Goal: Find specific page/section: Find specific page/section

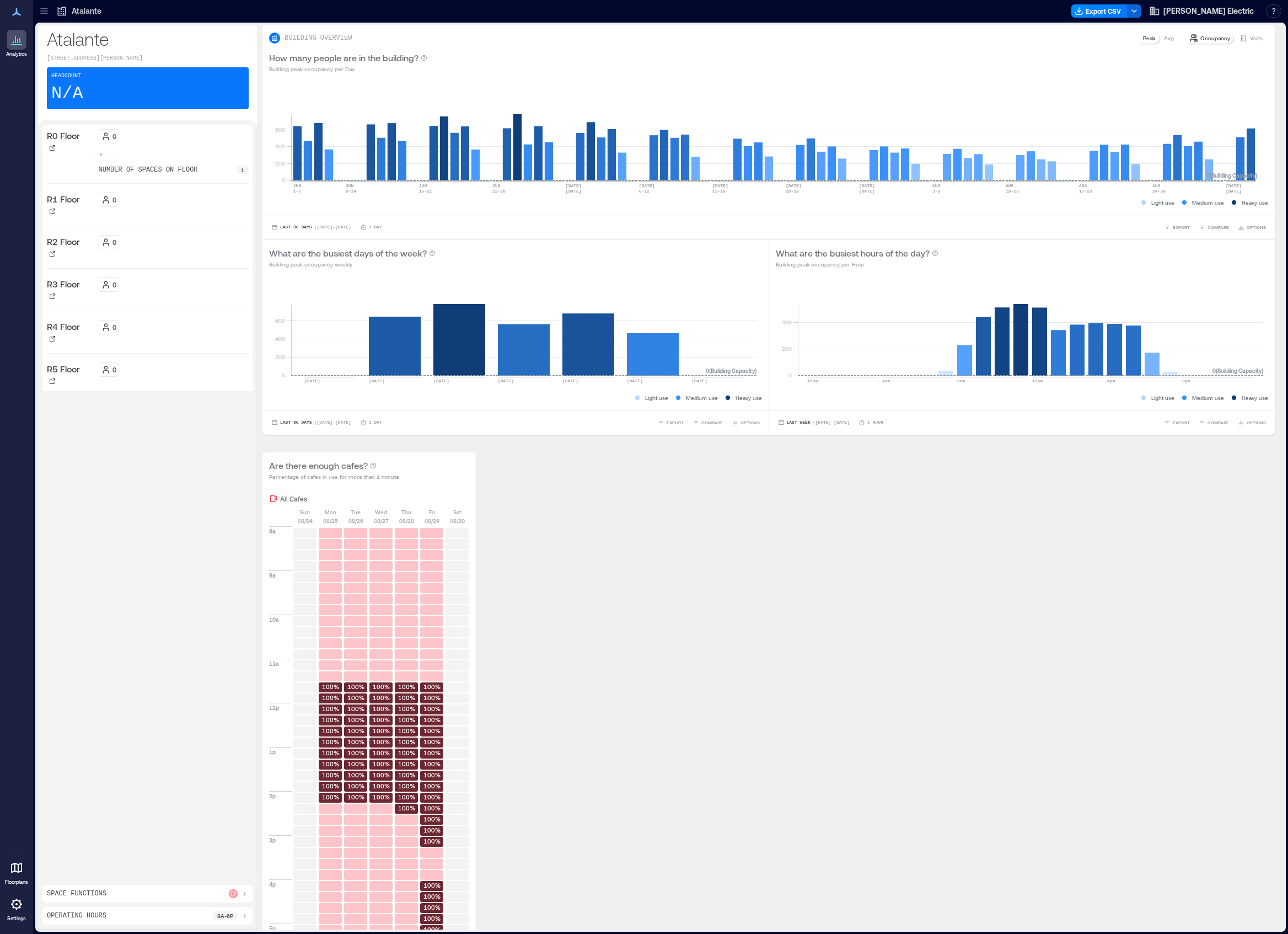
click at [44, 13] on icon at bounding box center [44, 13] width 7 height 1
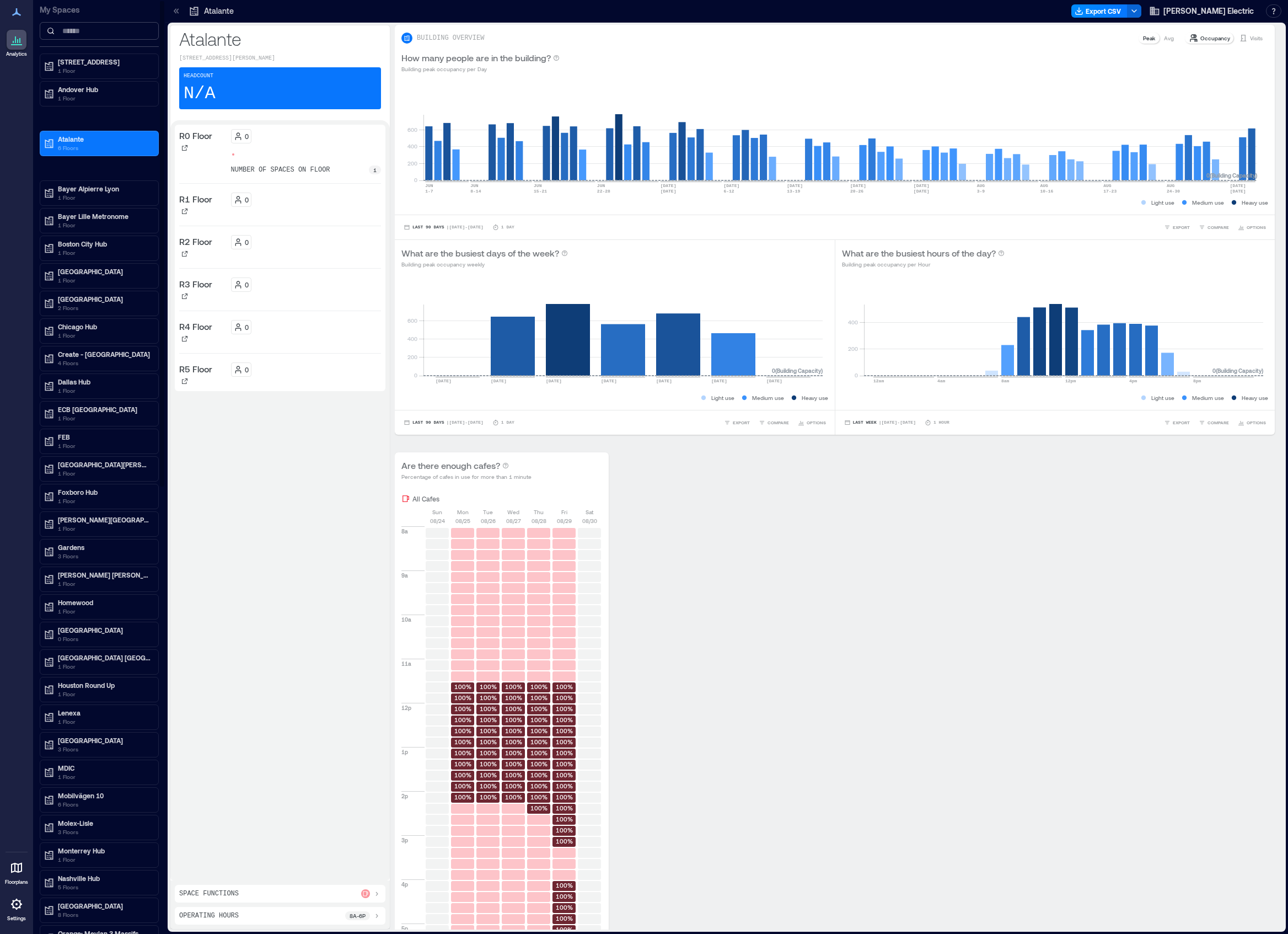
click at [69, 35] on input at bounding box center [99, 31] width 119 height 17
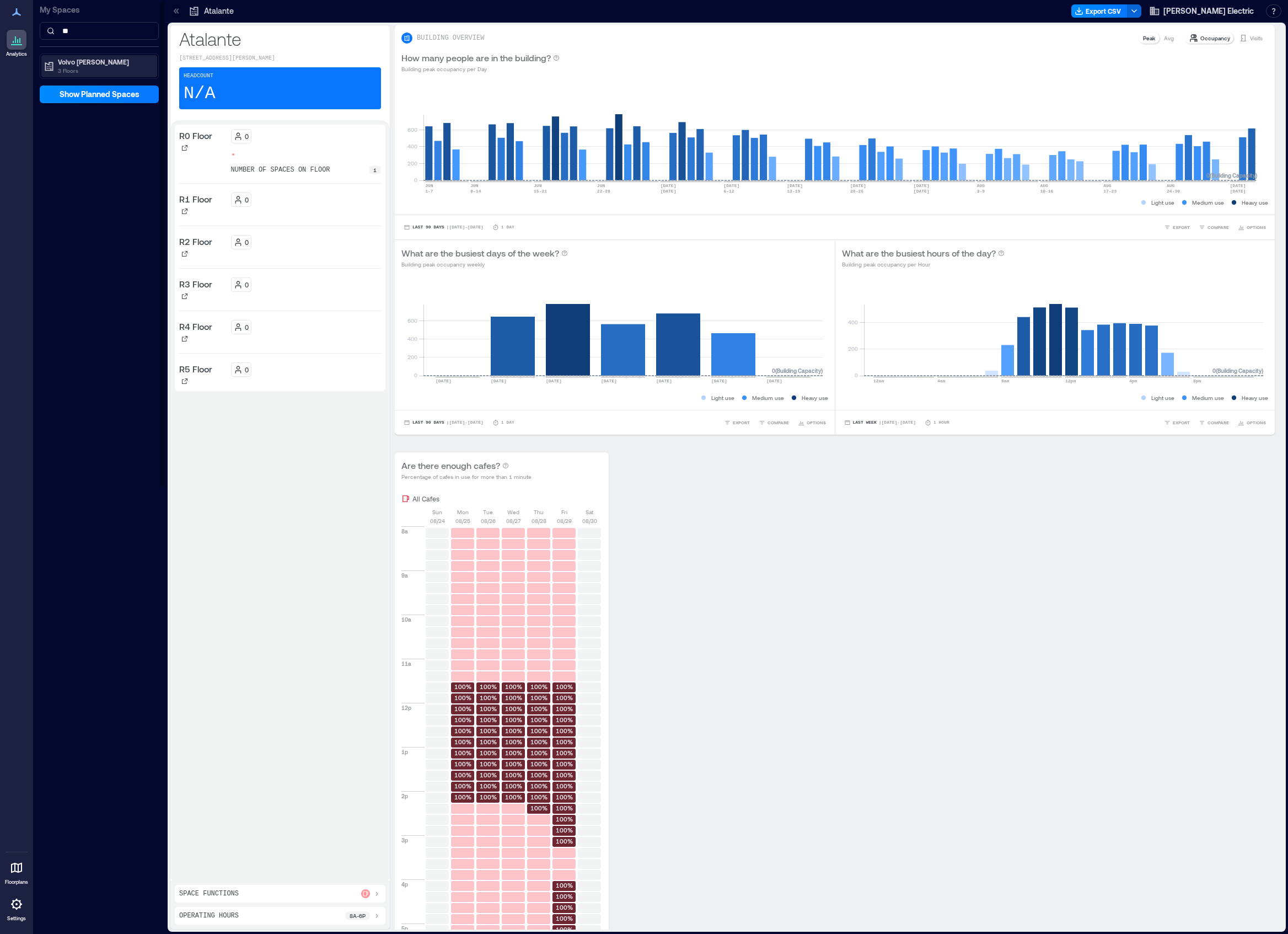
type input "**"
click at [72, 66] on p "3 Floors" at bounding box center [104, 70] width 93 height 9
click at [70, 103] on div "AB2" at bounding box center [97, 101] width 107 height 11
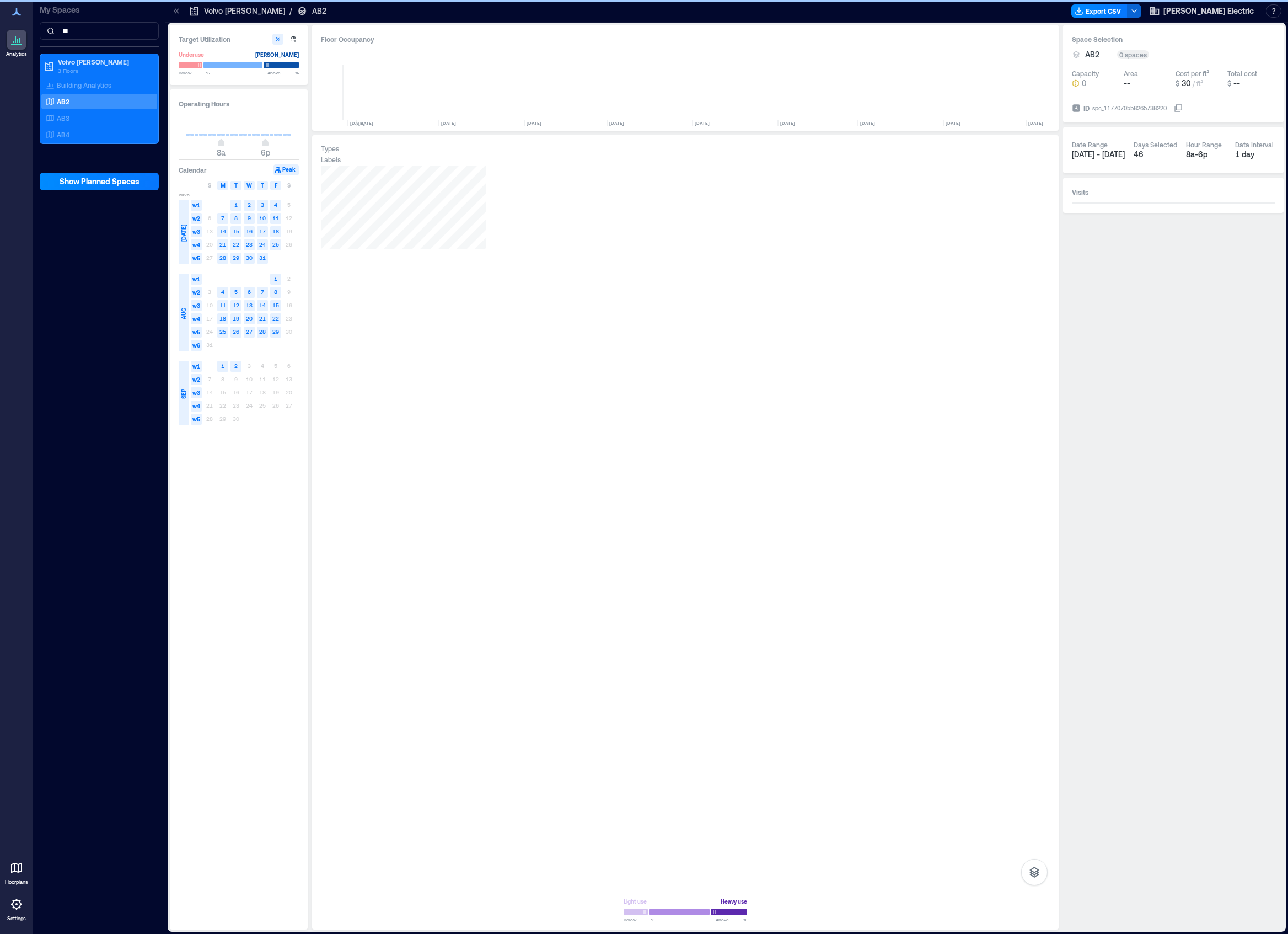
scroll to position [0, 1329]
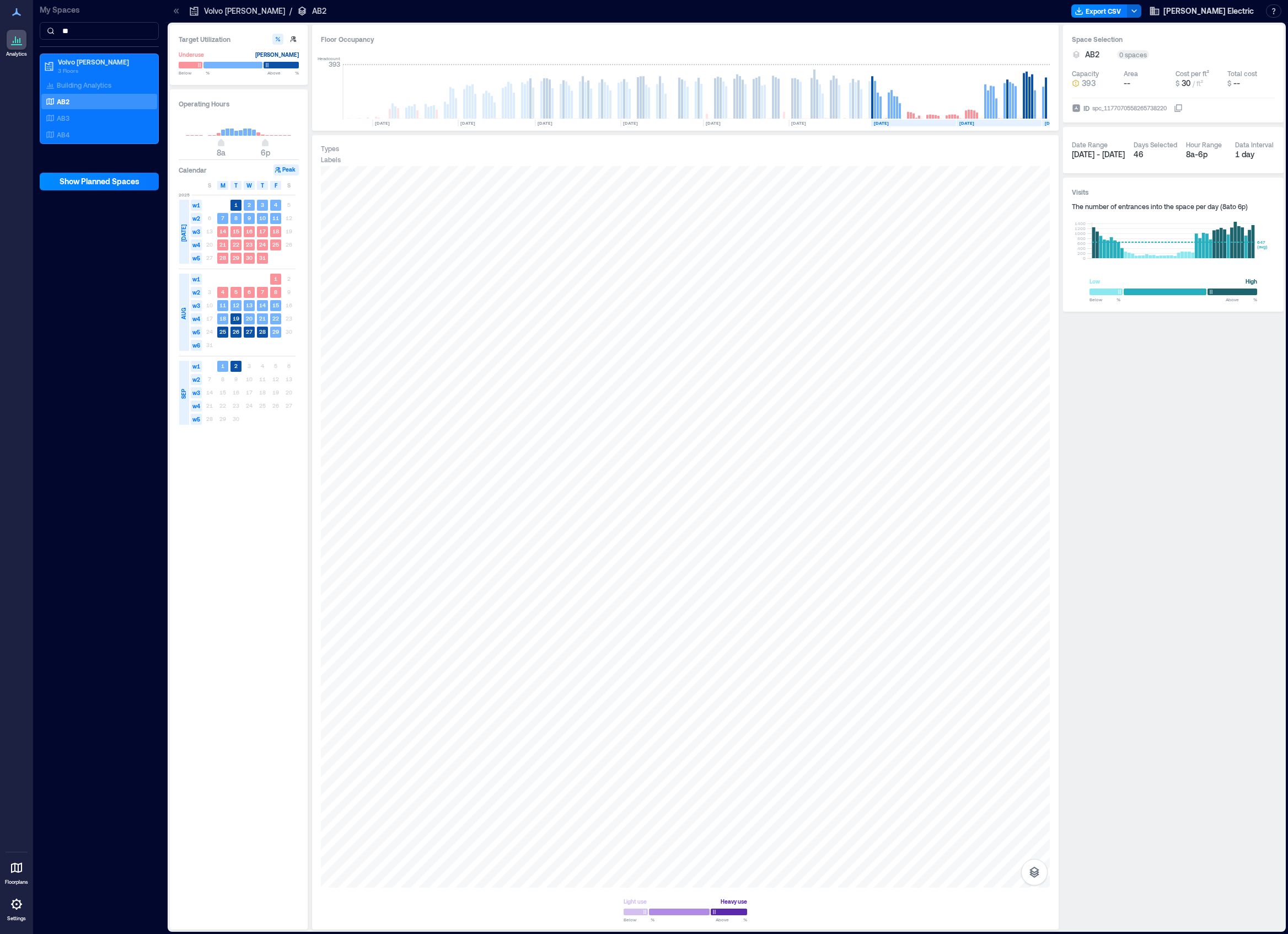
drag, startPoint x: 1153, startPoint y: 673, endPoint x: 1078, endPoint y: 925, distance: 262.9
click at [1153, 673] on div "Space Selection AB2 0 spaces Capacity 393 Area -- Cost per ft² $ 30 / ft² Total…" at bounding box center [1174, 477] width 221 height 905
